Goal: Find specific page/section: Find specific page/section

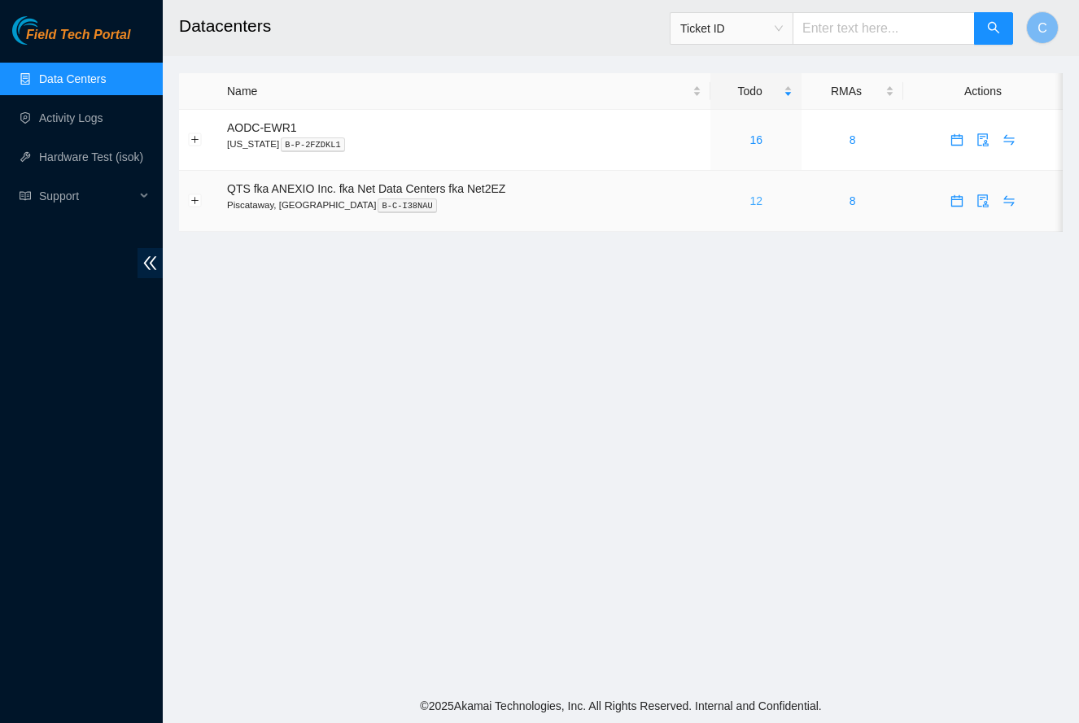
click at [762, 202] on link "12" at bounding box center [755, 200] width 13 height 13
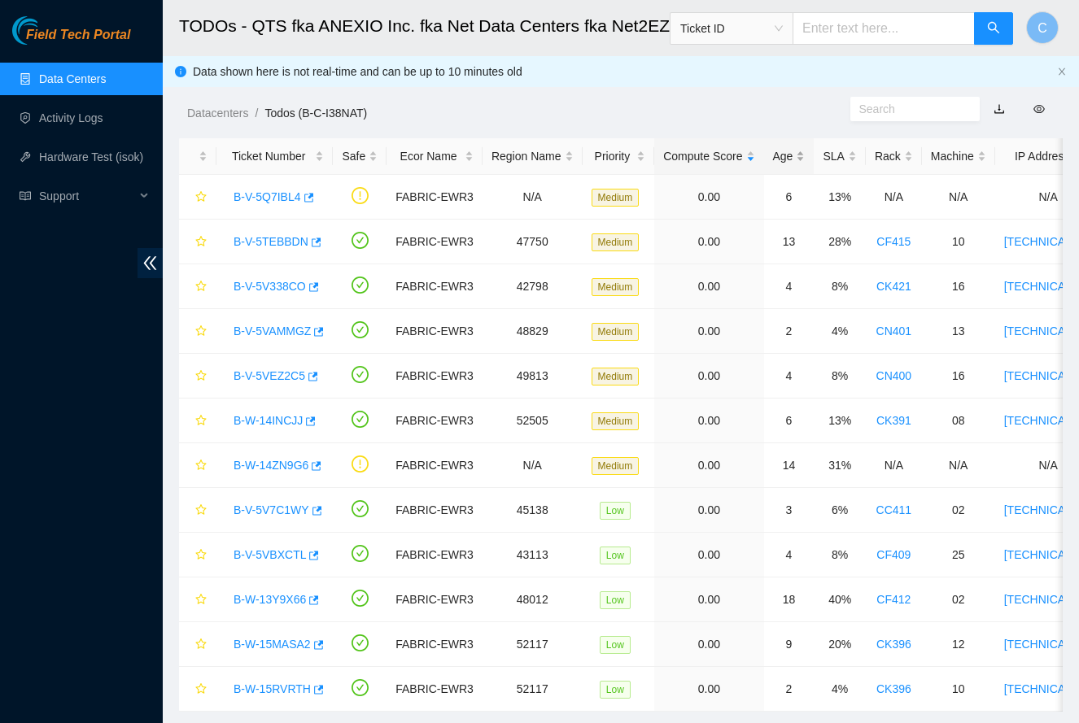
click at [788, 155] on div "Age" at bounding box center [789, 156] width 33 height 18
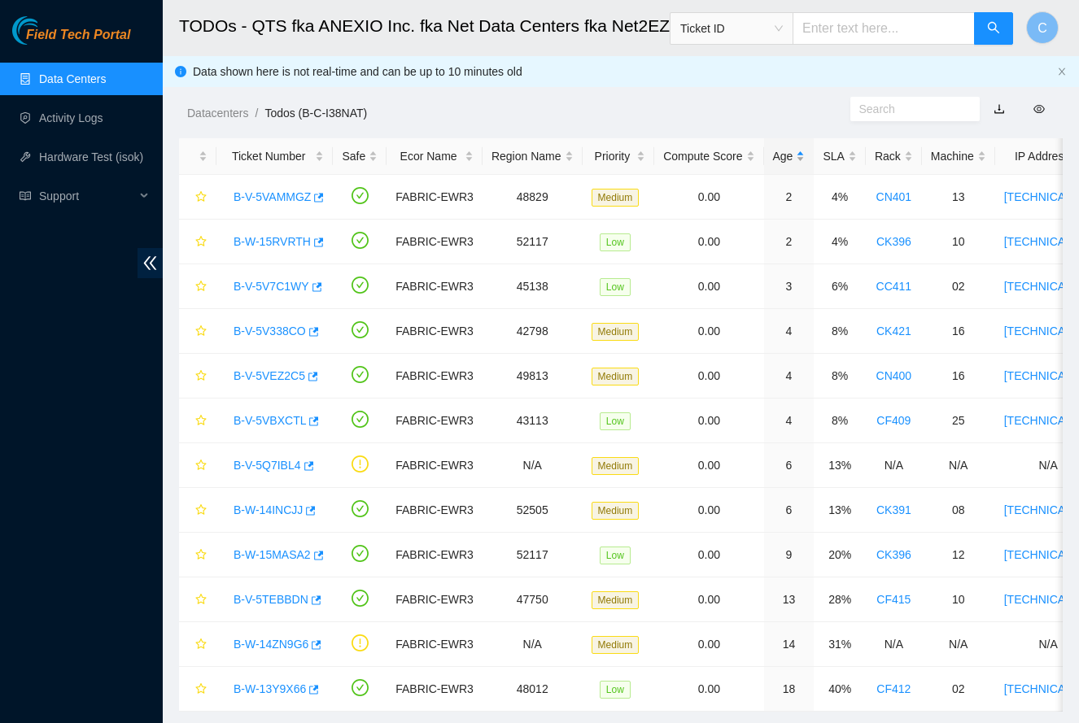
click at [790, 155] on div "Age" at bounding box center [789, 156] width 33 height 18
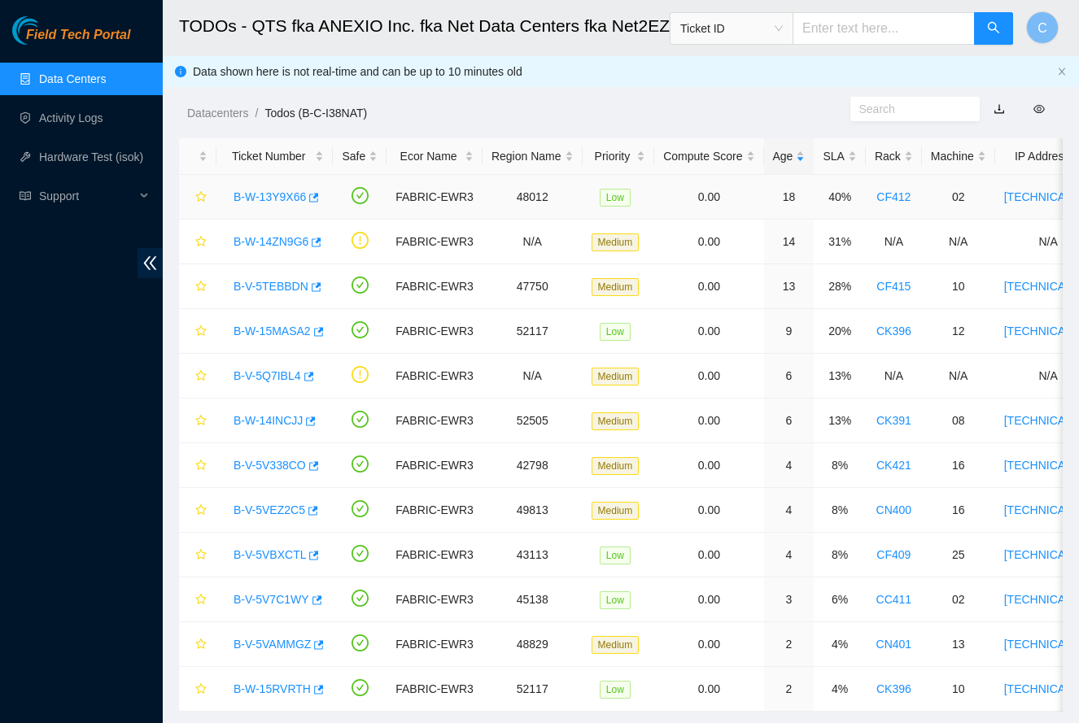
click at [288, 199] on link "B-W-13Y9X66" at bounding box center [270, 196] width 72 height 13
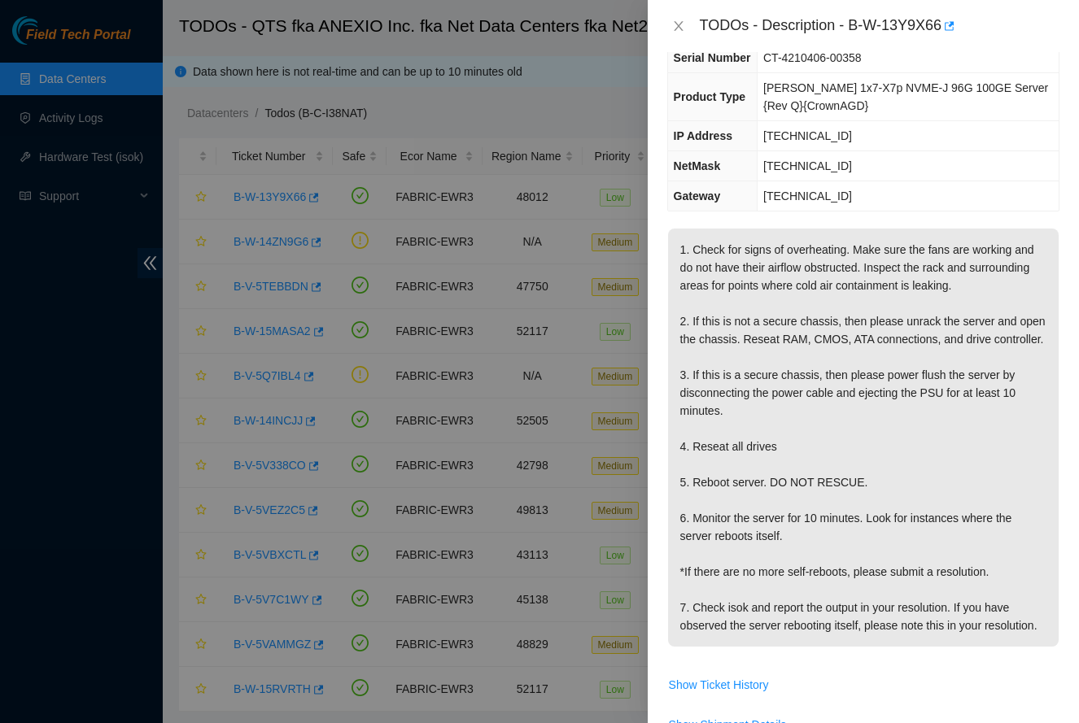
scroll to position [200, 0]
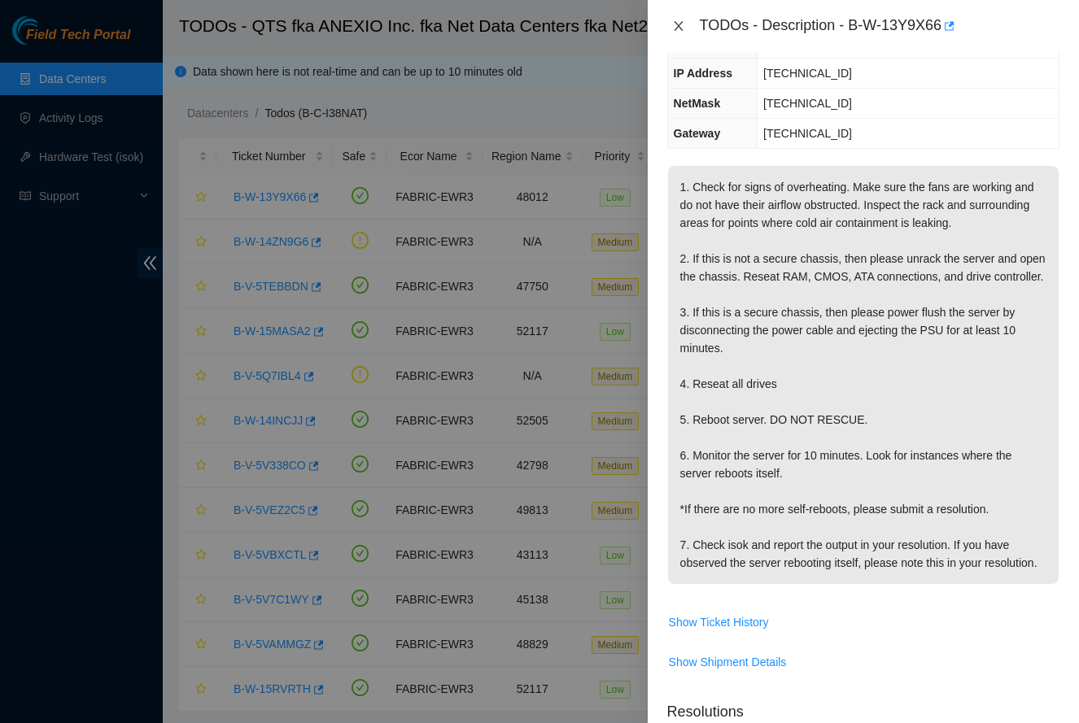
click at [680, 29] on icon "close" at bounding box center [678, 26] width 13 height 13
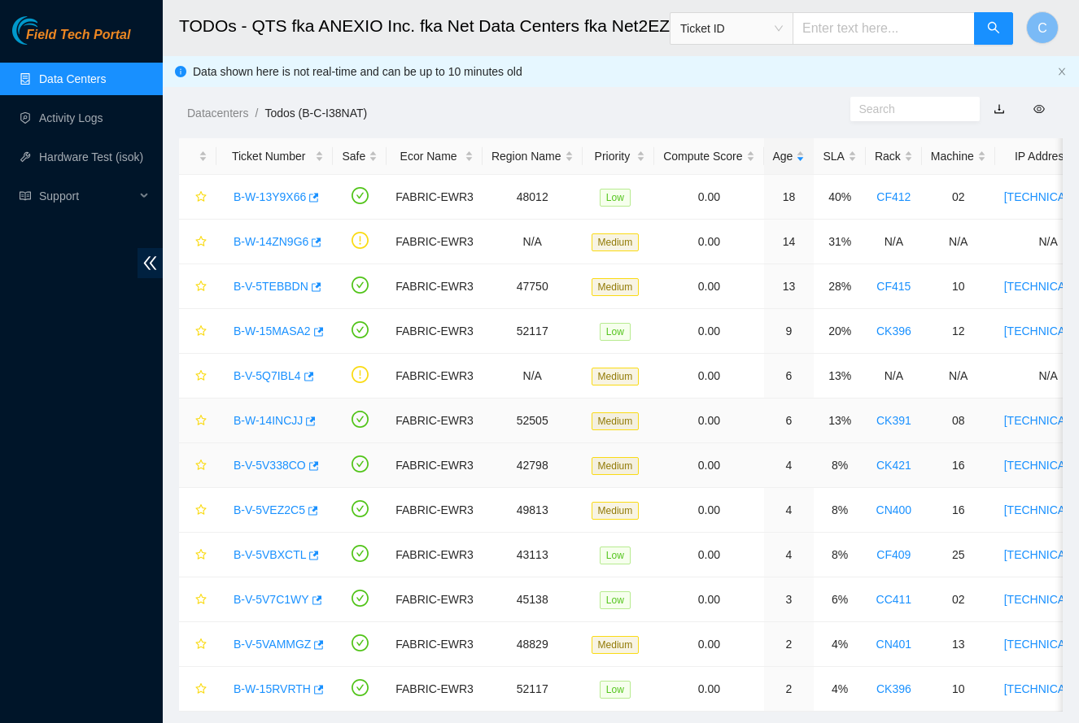
scroll to position [0, 0]
